Goal: Download file/media

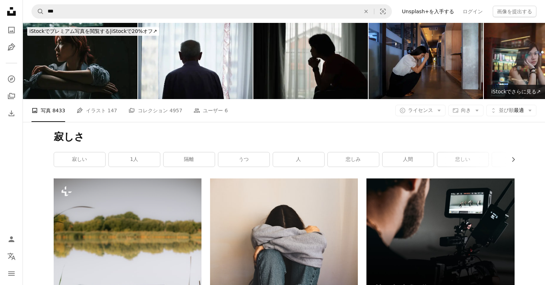
scroll to position [2913, 0]
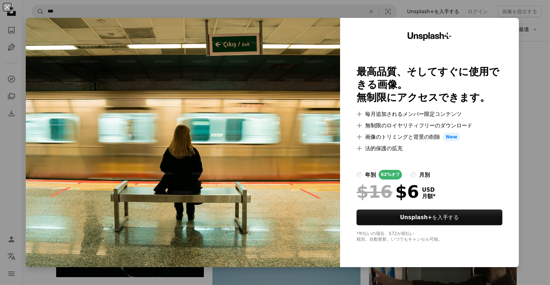
click at [528, 109] on div "An X shape Unsplash+ 最高品質、そしてすぐに使用できる画像。 無制限にアクセスできます。 A plus sign 毎月追加されるメンバー限…" at bounding box center [275, 142] width 550 height 285
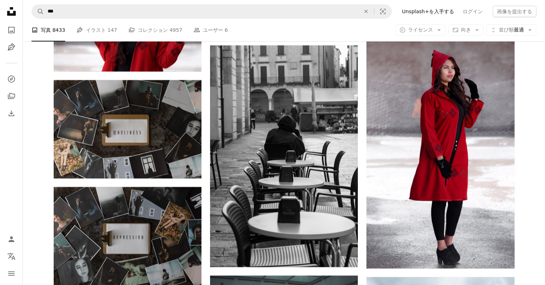
scroll to position [4535, 0]
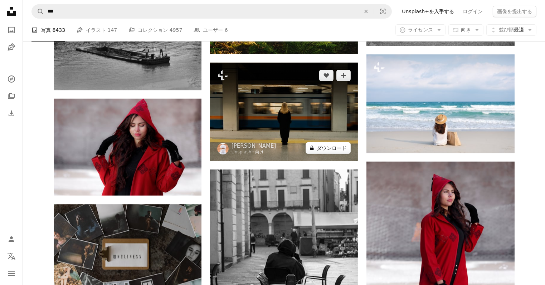
click at [324, 148] on button "A lock ダウンロード" at bounding box center [327, 147] width 45 height 11
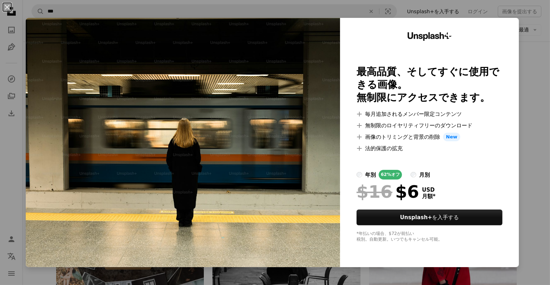
click at [533, 106] on div "An X shape Unsplash+ 最高品質、そしてすぐに使用できる画像。 無制限にアクセスできます。 A plus sign 毎月追加されるメンバー限…" at bounding box center [275, 142] width 550 height 285
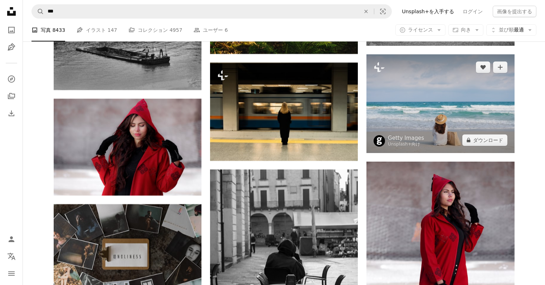
click at [415, 108] on img at bounding box center [440, 103] width 148 height 98
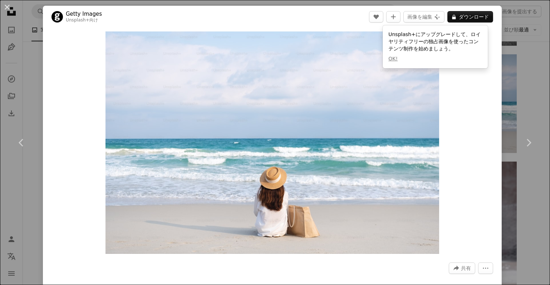
click at [525, 103] on div "An X shape Chevron left Chevron right Getty Images Unsplash+ 向け A heart A plus …" at bounding box center [275, 142] width 550 height 285
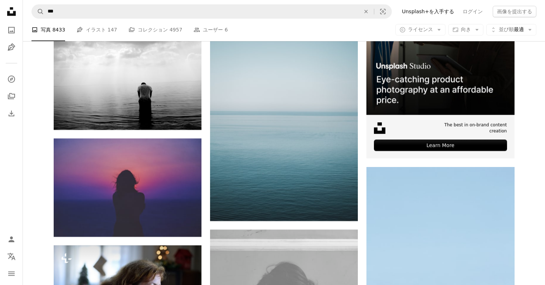
scroll to position [3104, 0]
